Goal: Find specific page/section: Find specific page/section

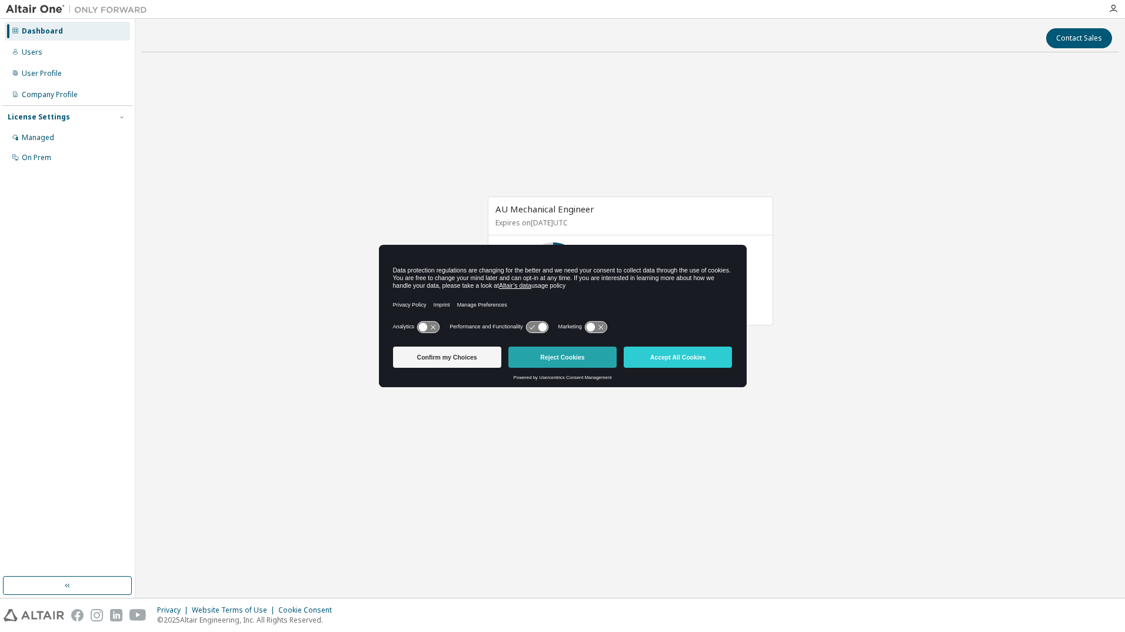
click at [578, 357] on button "Reject Cookies" at bounding box center [562, 357] width 108 height 21
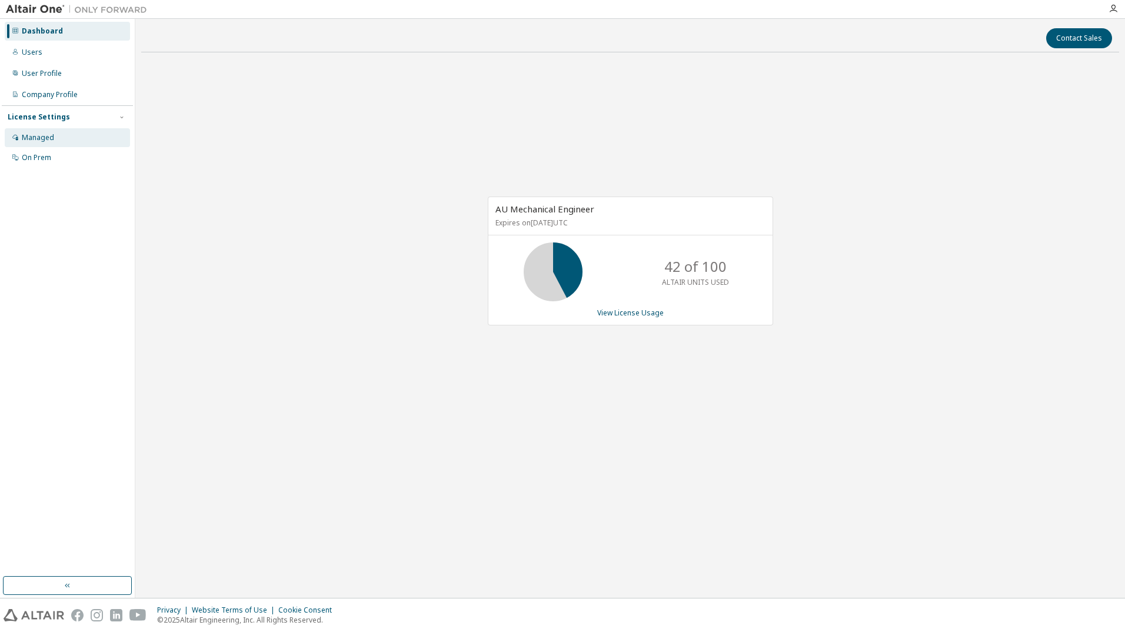
click at [61, 138] on div "Managed" at bounding box center [67, 137] width 125 height 19
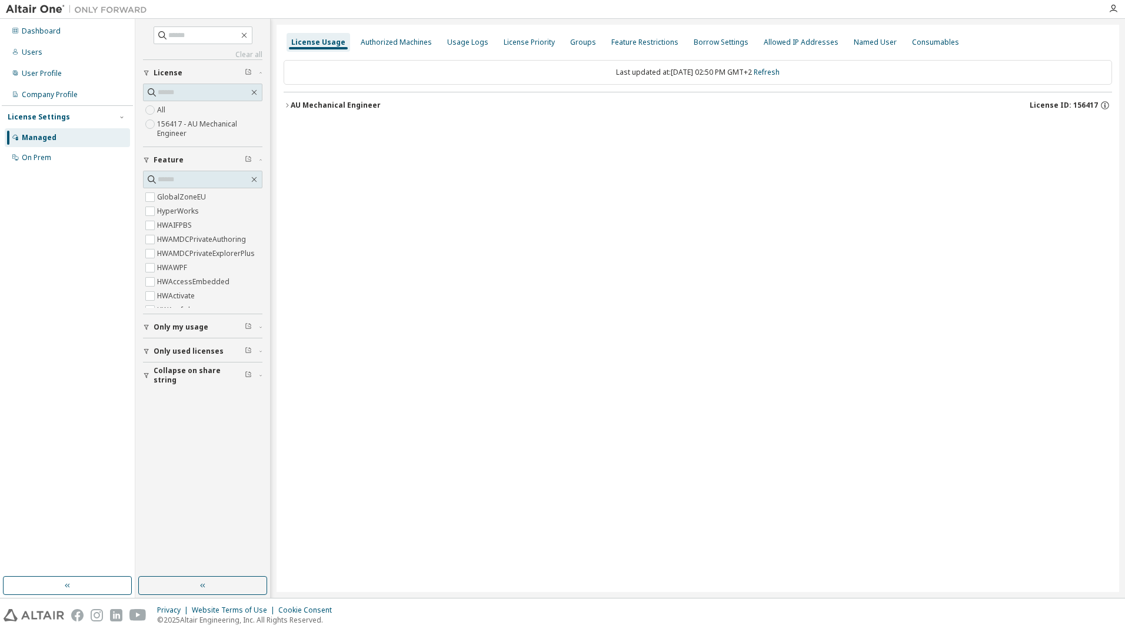
click at [291, 107] on div "AU Mechanical Engineer" at bounding box center [336, 105] width 90 height 9
